Goal: Book appointment/travel/reservation

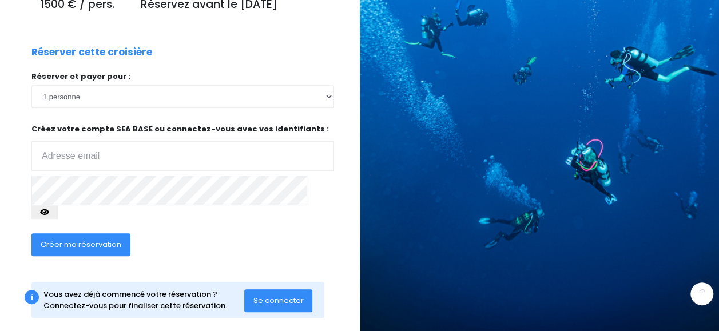
scroll to position [201, 0]
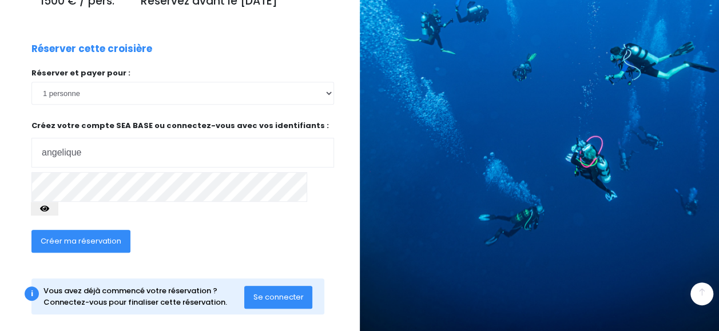
type input "[EMAIL_ADDRESS][DOMAIN_NAME]"
click at [86, 243] on span "Créer ma réservation" at bounding box center [81, 241] width 81 height 11
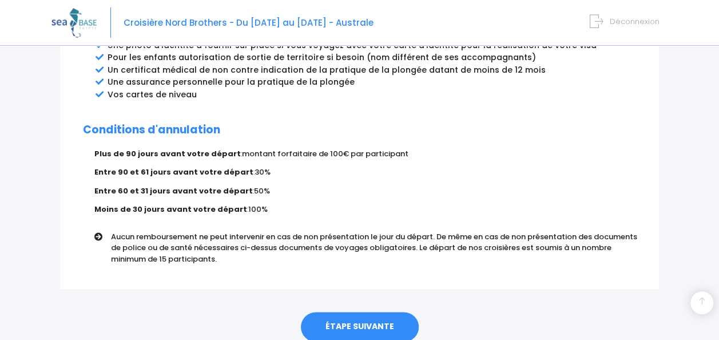
scroll to position [730, 0]
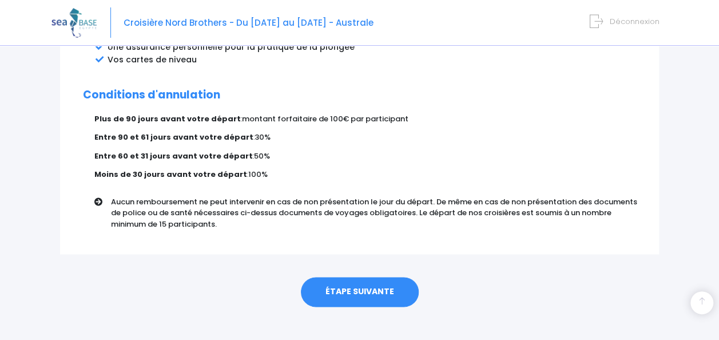
click at [391, 283] on link "ÉTAPE SUIVANTE" at bounding box center [360, 292] width 118 height 30
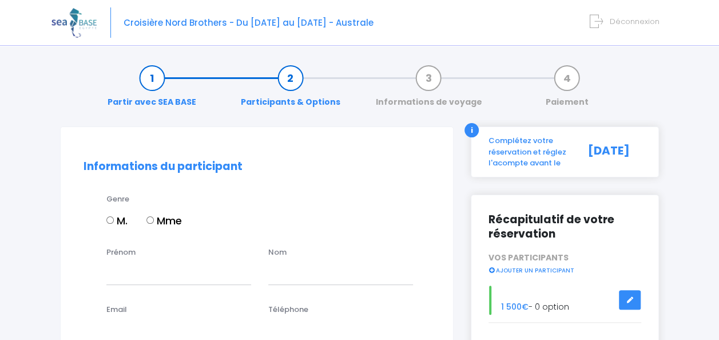
click at [111, 218] on input "M." at bounding box center [109, 219] width 7 height 7
radio input "true"
click at [126, 275] on input "Prénom" at bounding box center [178, 273] width 145 height 23
type input "[PERSON_NAME]"
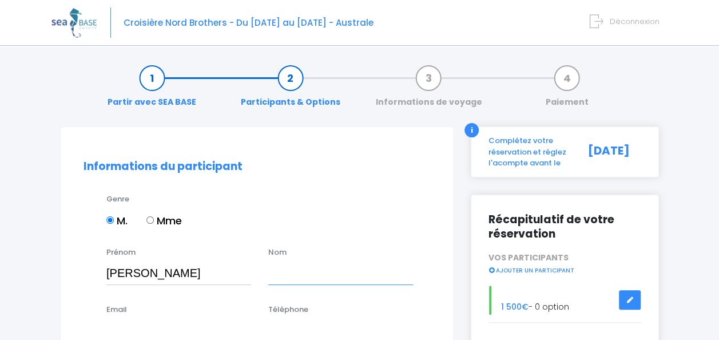
click at [310, 282] on input "text" at bounding box center [340, 273] width 145 height 23
type input "Horcholle"
click at [112, 276] on input "olivier" at bounding box center [178, 273] width 145 height 23
type input "Olivier"
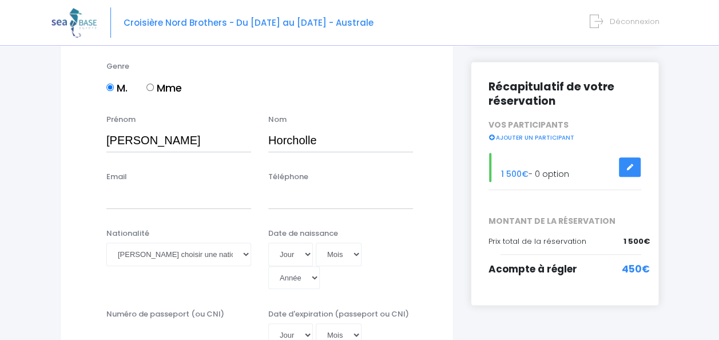
scroll to position [160, 0]
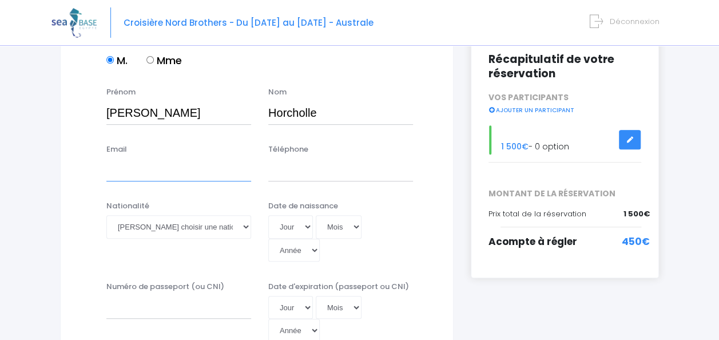
click at [116, 170] on input "Email" at bounding box center [178, 170] width 145 height 23
type input "angelique.horcholle@orange.fr"
click at [302, 174] on input "Téléphone" at bounding box center [340, 170] width 145 height 23
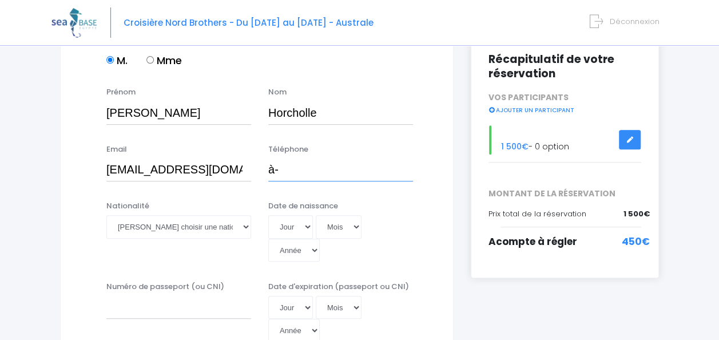
type input "à"
type input "0602337976"
click at [212, 211] on div "Nationalité Veuillez choisir une nationalité Afghane Albanaise Algerienne Allem…" at bounding box center [178, 219] width 145 height 38
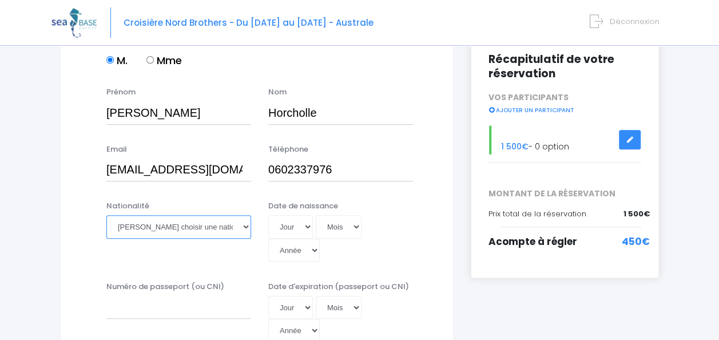
click at [204, 224] on select "Veuillez choisir une nationalité Afghane Albanaise Algerienne Allemande America…" at bounding box center [178, 226] width 145 height 23
select select "Française"
click at [106, 215] on select "Veuillez choisir une nationalité Afghane Albanaise Algerienne Allemande America…" at bounding box center [178, 226] width 145 height 23
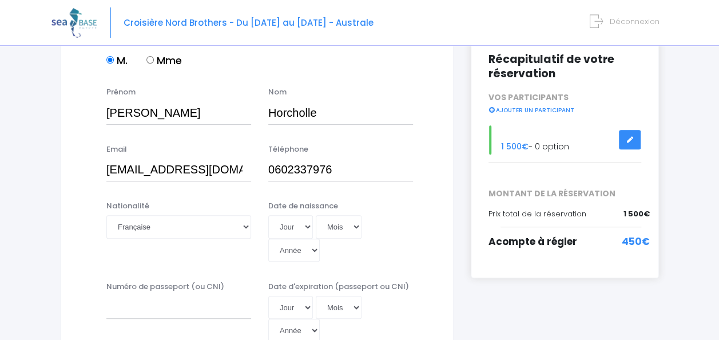
click at [213, 153] on div "Email angelique.horcholle@orange.fr" at bounding box center [179, 163] width 162 height 38
click at [288, 224] on select "Jour 01 02 03 04 05 06 07 08 09 10 11 12 13 14 15 16 17 18 19 20 21 22 23 24 25…" at bounding box center [290, 226] width 45 height 23
select select "01"
click at [268, 215] on select "Jour 01 02 03 04 05 06 07 08 09 10 11 12 13 14 15 16 17 18 19 20 21 22 23 24 25…" at bounding box center [290, 226] width 45 height 23
click at [332, 220] on select "Mois 01 02 03 04 05 06 07 08 09 10 11 12" at bounding box center [339, 226] width 46 height 23
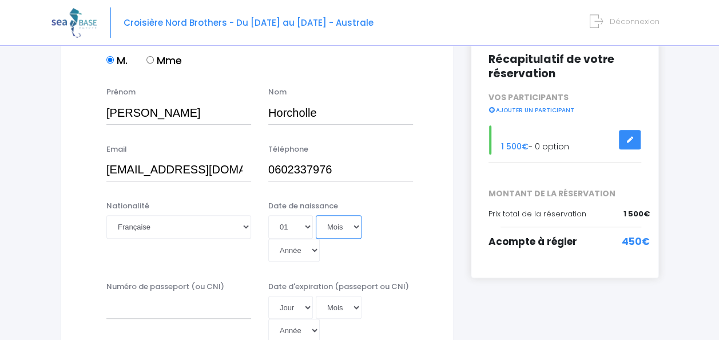
select select "07"
click at [316, 215] on select "Mois 01 02 03 04 05 06 07 08 09 10 11 12" at bounding box center [339, 226] width 46 height 23
click at [298, 255] on select "Année 2045 2044 2043 2042 2041 2040 2039 2038 2037 2036 2035 2034 2033 2032 203…" at bounding box center [294, 250] width 52 height 23
select select "1972"
click at [268, 239] on select "Année 2045 2044 2043 2042 2041 2040 2039 2038 2037 2036 2035 2034 2033 2032 203…" at bounding box center [294, 250] width 52 height 23
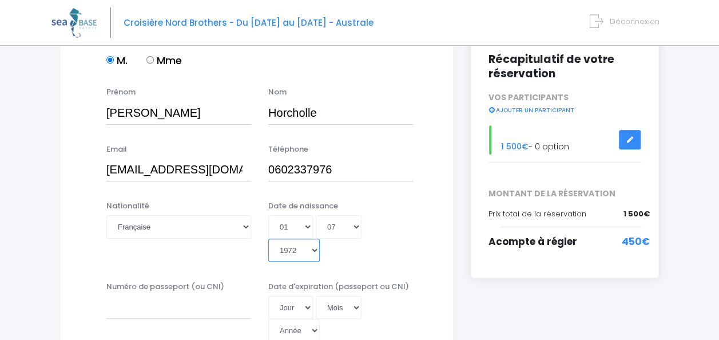
type input "1972-07-01"
click at [238, 316] on input "Numéro de passeport (ou CNI)" at bounding box center [178, 307] width 145 height 23
type input "RGMB68975"
click at [305, 312] on select "Jour 01 02 03 04 05 06 07 08 09 10 11 12 13 14 15 16 17 18 19 20 21 22 23 24 25…" at bounding box center [290, 307] width 45 height 23
select select "24"
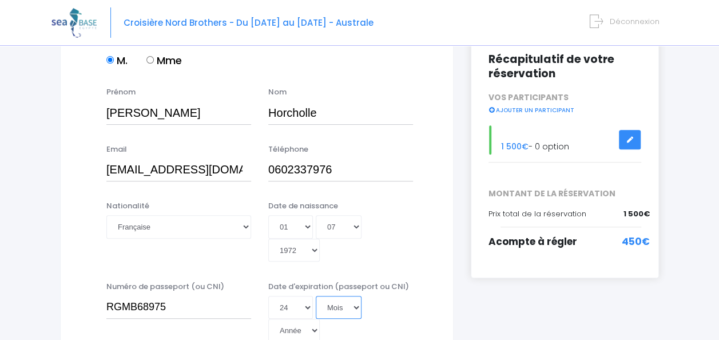
click at [347, 308] on select "Mois 01 02 03 04 05 06 07 08 09 10 11 12" at bounding box center [339, 307] width 46 height 23
select select "11"
click at [308, 332] on select "Année 2045 2044 2043 2042 2041 2040 2039 2038 2037 2036 2035 2034 2033 2032 203…" at bounding box center [294, 330] width 52 height 23
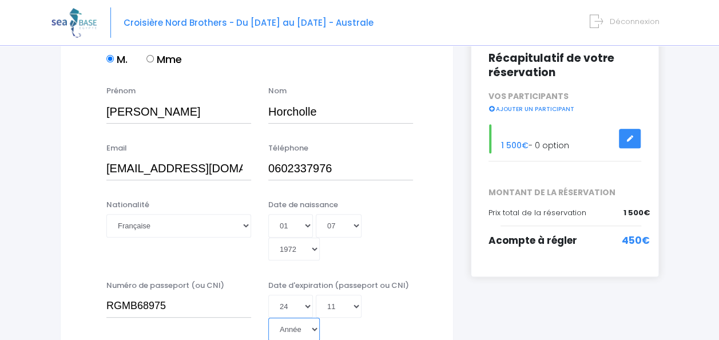
select select "2031"
click at [268, 318] on select "Année 2045 2044 2043 2042 2041 2040 2039 2038 2037 2036 2035 2034 2033 2032 203…" at bounding box center [294, 329] width 52 height 23
type input "2031-11-24"
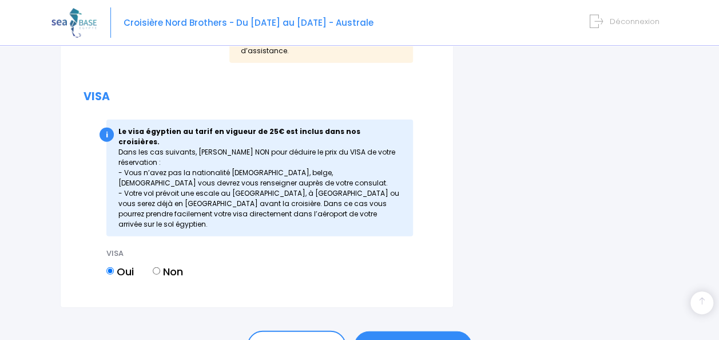
scroll to position [1369, 0]
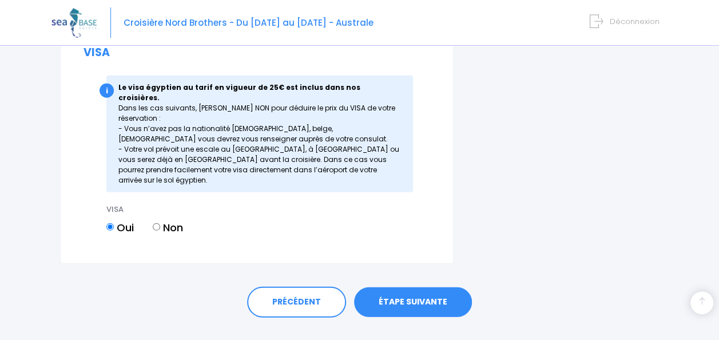
click at [424, 287] on link "ÉTAPE SUIVANTE" at bounding box center [413, 302] width 118 height 30
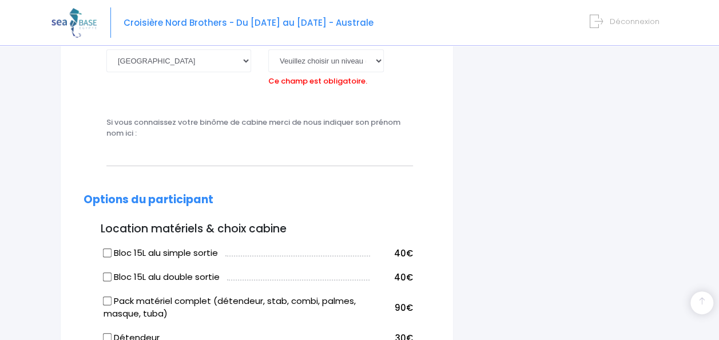
scroll to position [422, 0]
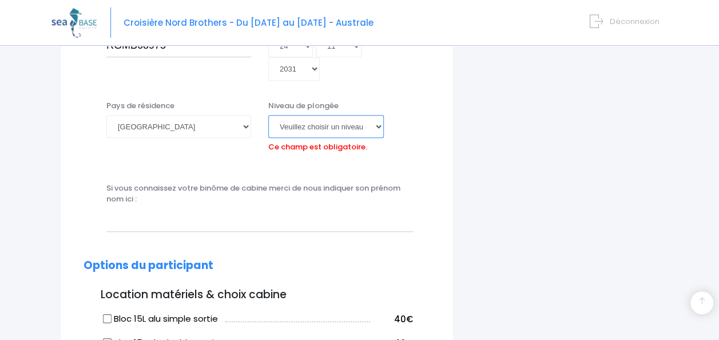
click at [362, 128] on select "Veuillez choisir un niveau de plongée Non plongeur Junior OW diver Adventure OW…" at bounding box center [326, 126] width 116 height 23
select select "N2"
click at [268, 115] on select "Veuillez choisir un niveau de plongée Non plongeur Junior OW diver Adventure OW…" at bounding box center [326, 126] width 116 height 23
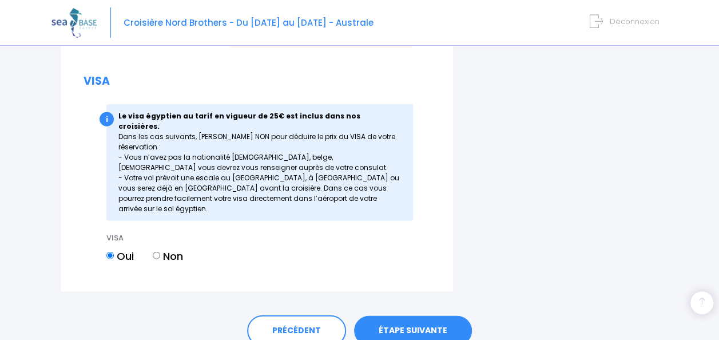
scroll to position [1263, 0]
